Goal: Find specific page/section: Find specific page/section

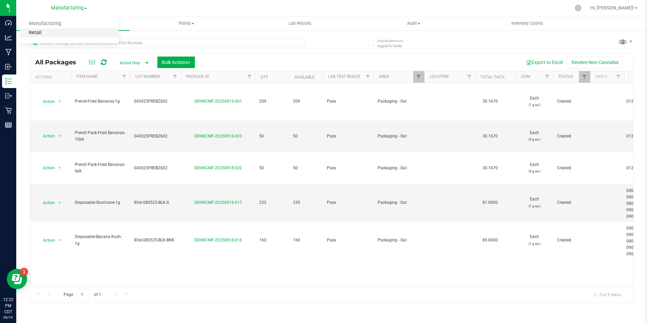
click at [48, 37] on link "Retail" at bounding box center [69, 32] width 99 height 9
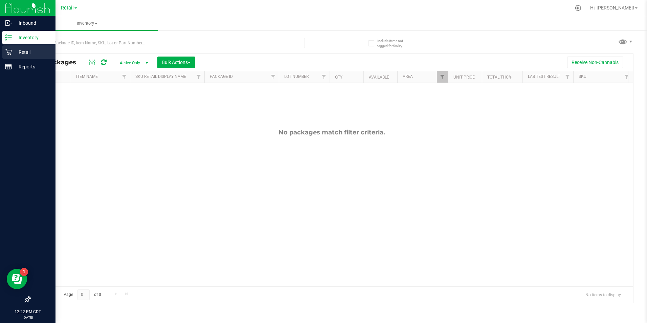
click at [12, 53] on p "Retail" at bounding box center [32, 52] width 41 height 8
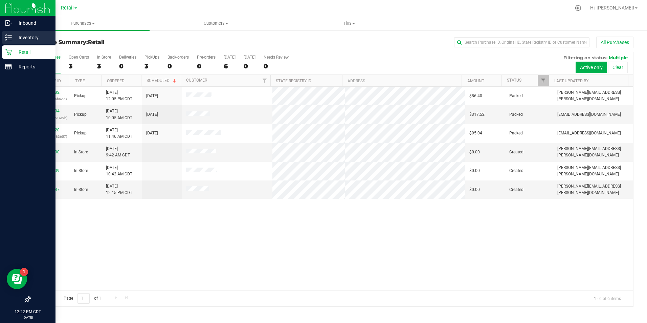
click at [36, 37] on p "Inventory" at bounding box center [32, 38] width 41 height 8
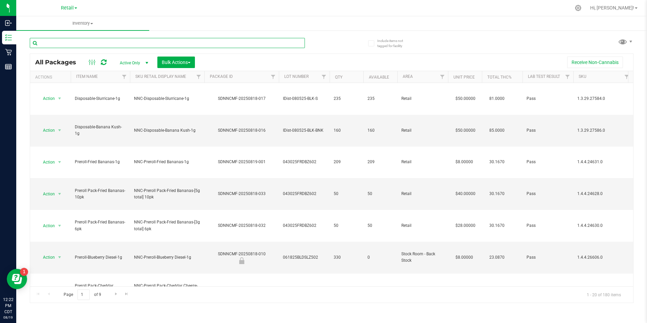
click at [120, 42] on input "text" at bounding box center [167, 43] width 275 height 10
type input "banana"
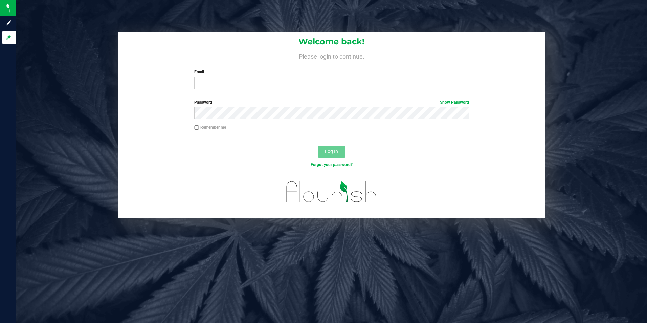
click at [246, 74] on label "Email" at bounding box center [331, 72] width 275 height 6
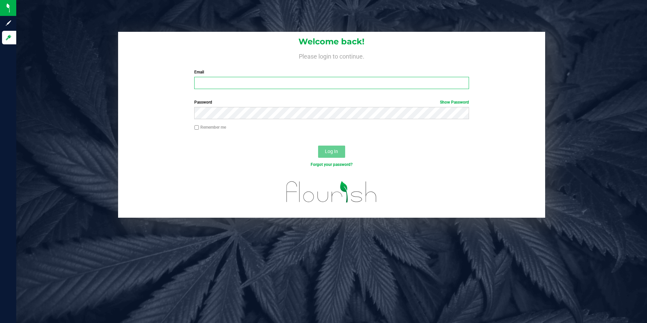
click at [246, 77] on input "Email" at bounding box center [331, 83] width 275 height 12
click at [235, 82] on input "Email" at bounding box center [331, 83] width 275 height 12
type input "[PERSON_NAME][EMAIL_ADDRESS][PERSON_NAME][DOMAIN_NAME]"
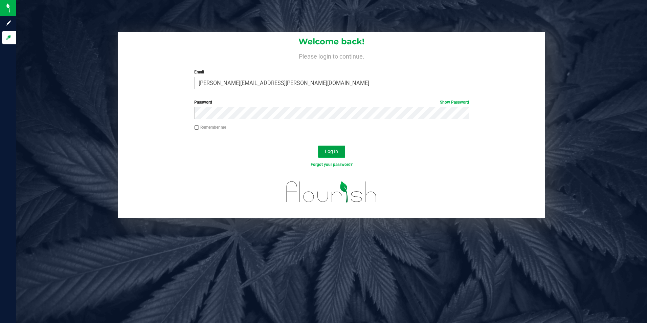
click at [330, 151] on span "Log In" at bounding box center [331, 151] width 13 height 5
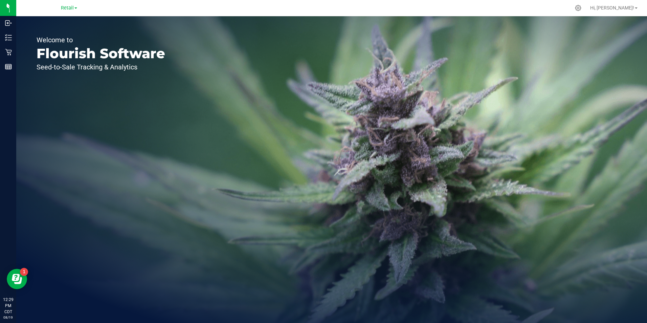
click at [68, 10] on span "Retail" at bounding box center [67, 8] width 13 height 6
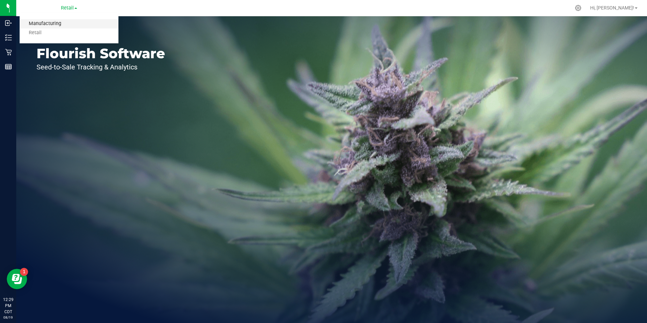
click at [49, 23] on link "Manufacturing" at bounding box center [69, 23] width 99 height 9
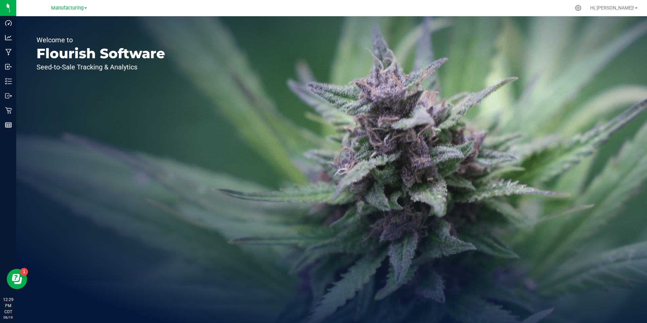
click at [80, 6] on span "Manufacturing" at bounding box center [67, 8] width 33 height 6
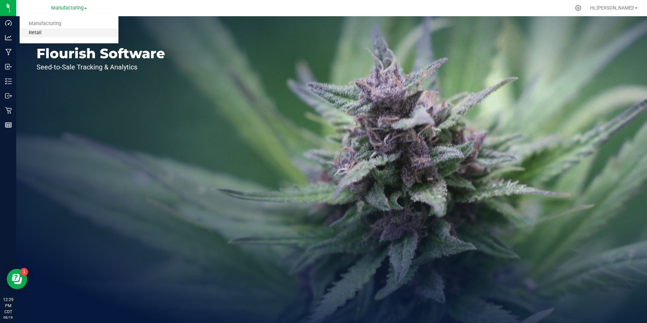
click at [40, 37] on link "Retail" at bounding box center [69, 32] width 99 height 9
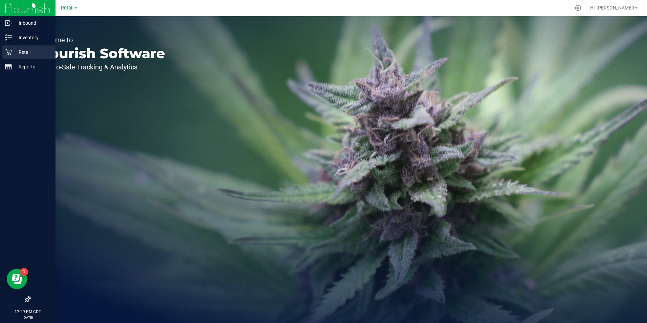
click at [10, 47] on div "Retail" at bounding box center [28, 52] width 53 height 14
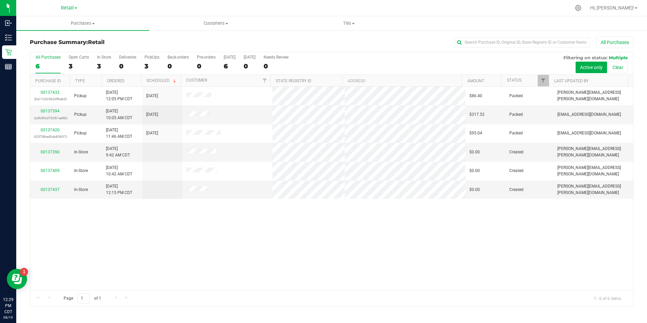
click at [220, 258] on div "00137432 (0e17c205b34f9a6d) Pickup [DATE] 12:05 PM CDT 8/19/2025 $86.40 Packed …" at bounding box center [331, 189] width 603 height 204
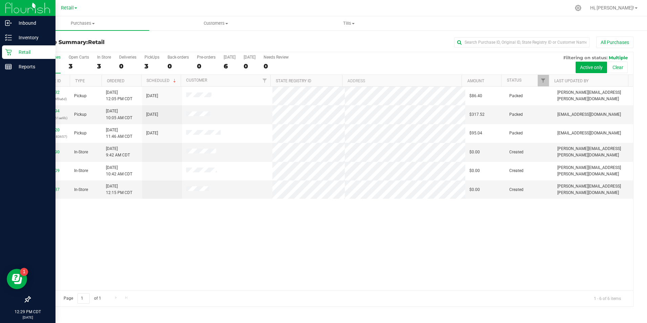
click at [13, 57] on div "Retail" at bounding box center [28, 52] width 53 height 14
click at [34, 38] on p "Inventory" at bounding box center [32, 38] width 41 height 8
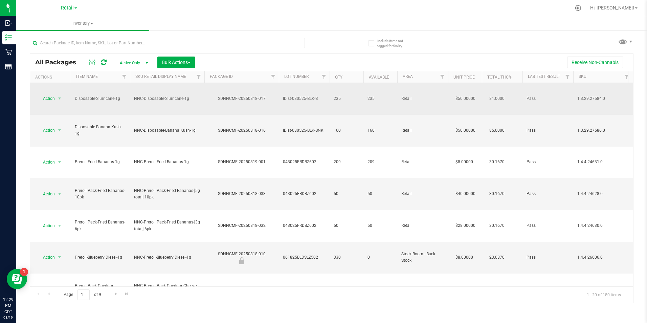
click at [437, 85] on td "Retail" at bounding box center [423, 99] width 51 height 32
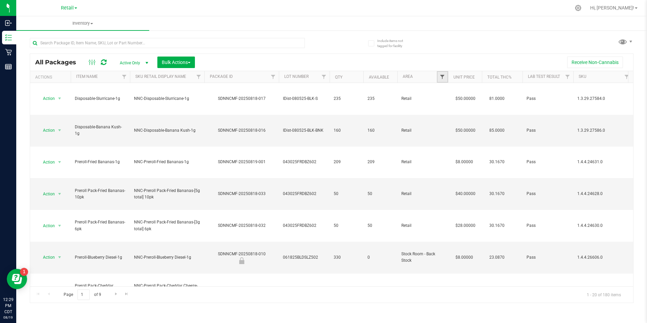
click at [442, 77] on span "Filter" at bounding box center [442, 76] width 5 height 5
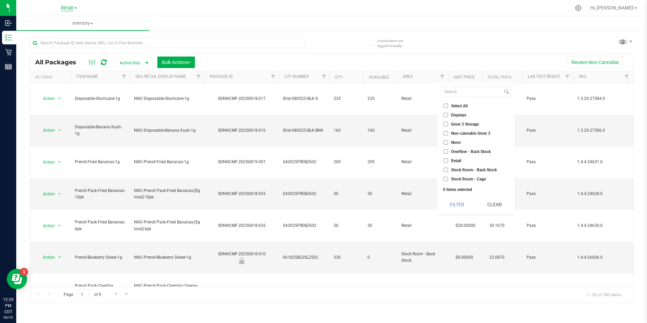
click at [68, 10] on span "Retail" at bounding box center [67, 8] width 13 height 6
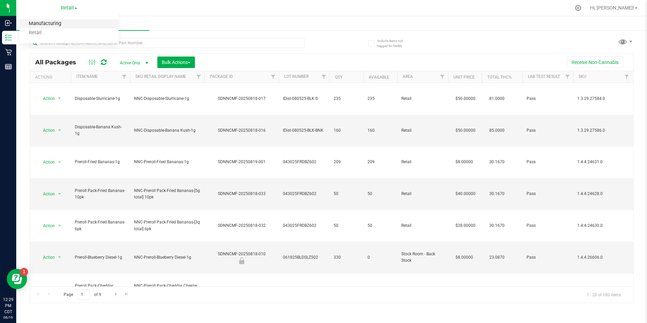
click at [58, 22] on link "Manufacturing" at bounding box center [69, 23] width 99 height 9
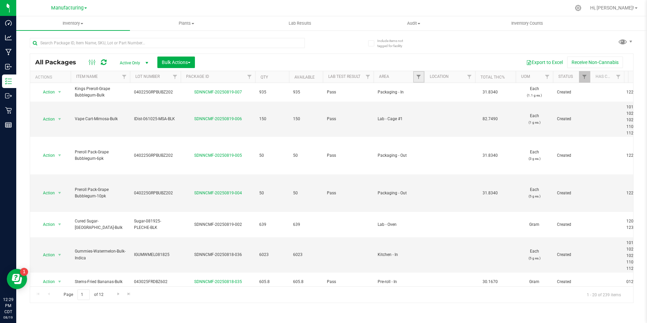
click at [414, 78] on link "Filter" at bounding box center [418, 77] width 11 height 12
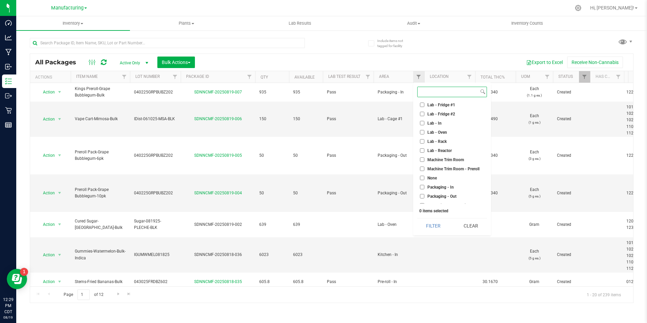
scroll to position [151, 0]
click at [422, 156] on input "Packaging - Out" at bounding box center [422, 156] width 4 height 4
checkbox input "true"
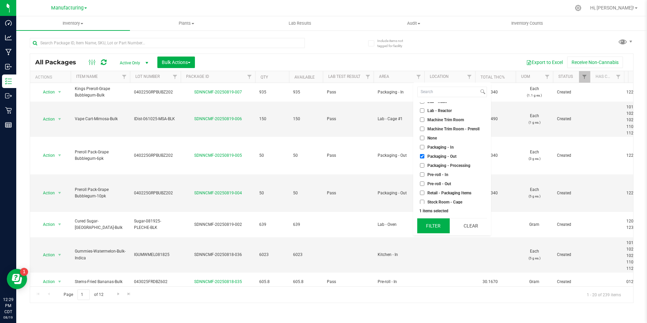
click at [436, 225] on button "Filter" at bounding box center [434, 225] width 33 height 15
